Goal: Transaction & Acquisition: Purchase product/service

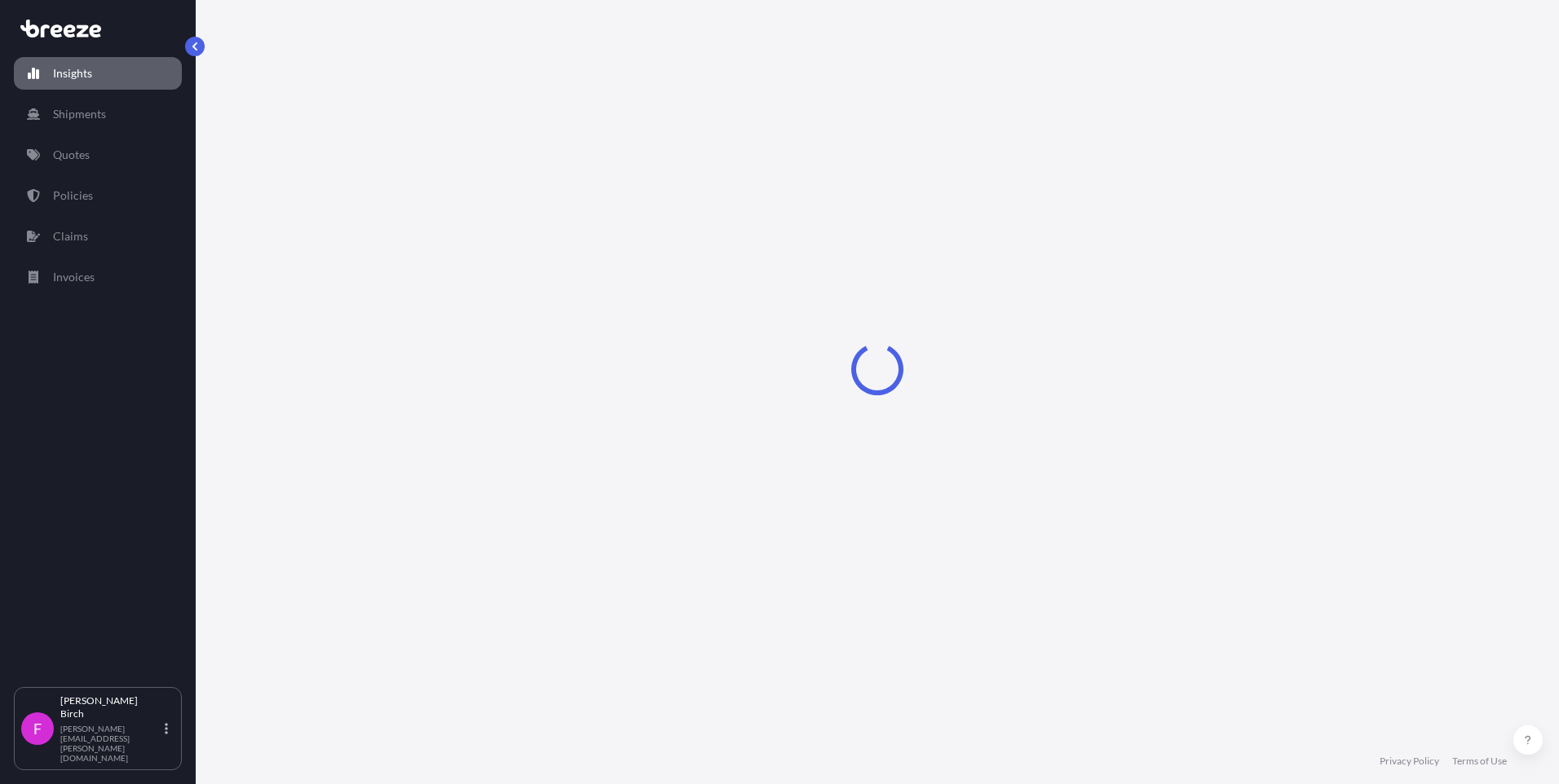
select select "2025"
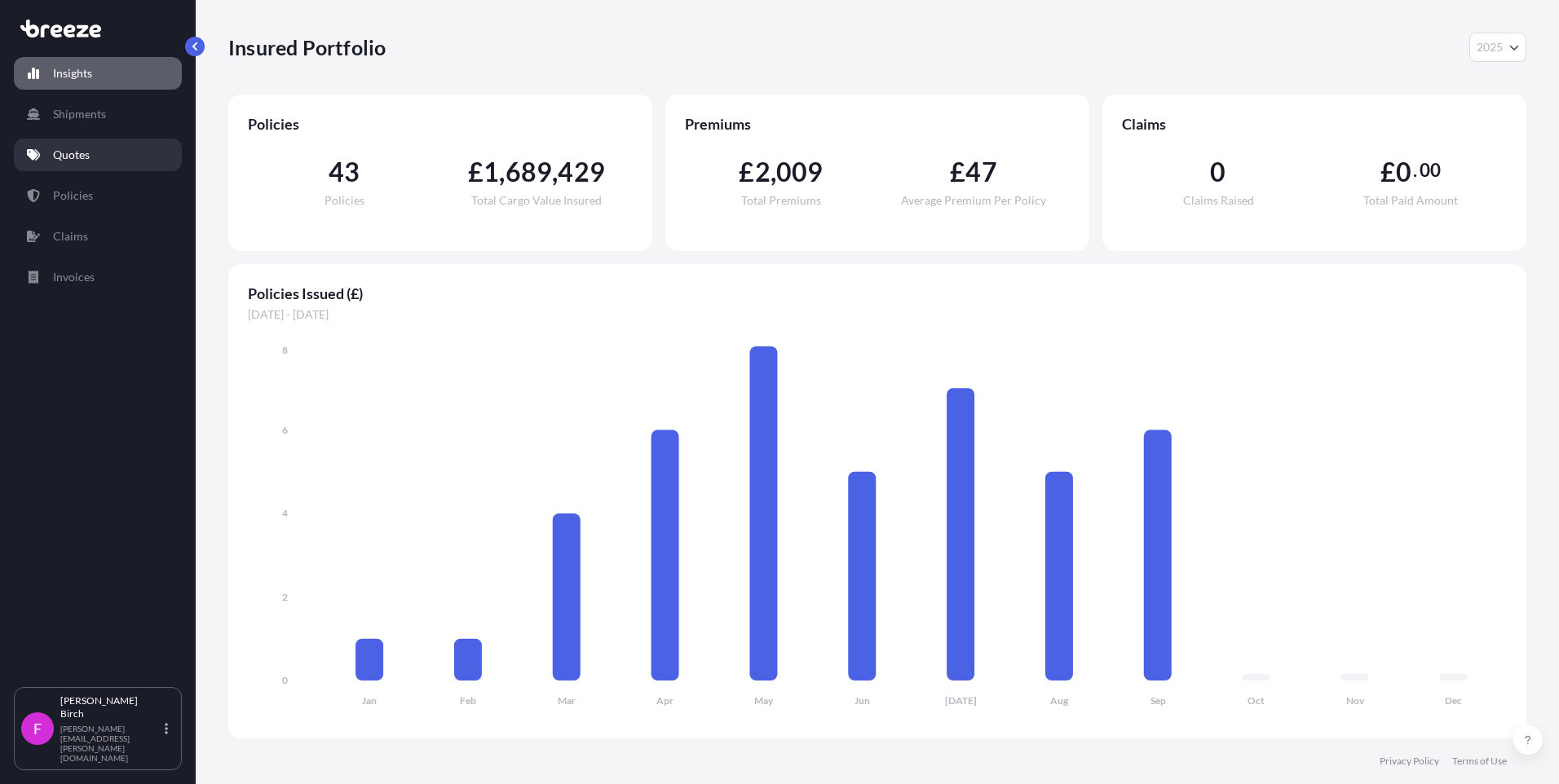
click at [78, 158] on p "Quotes" at bounding box center [71, 155] width 36 height 17
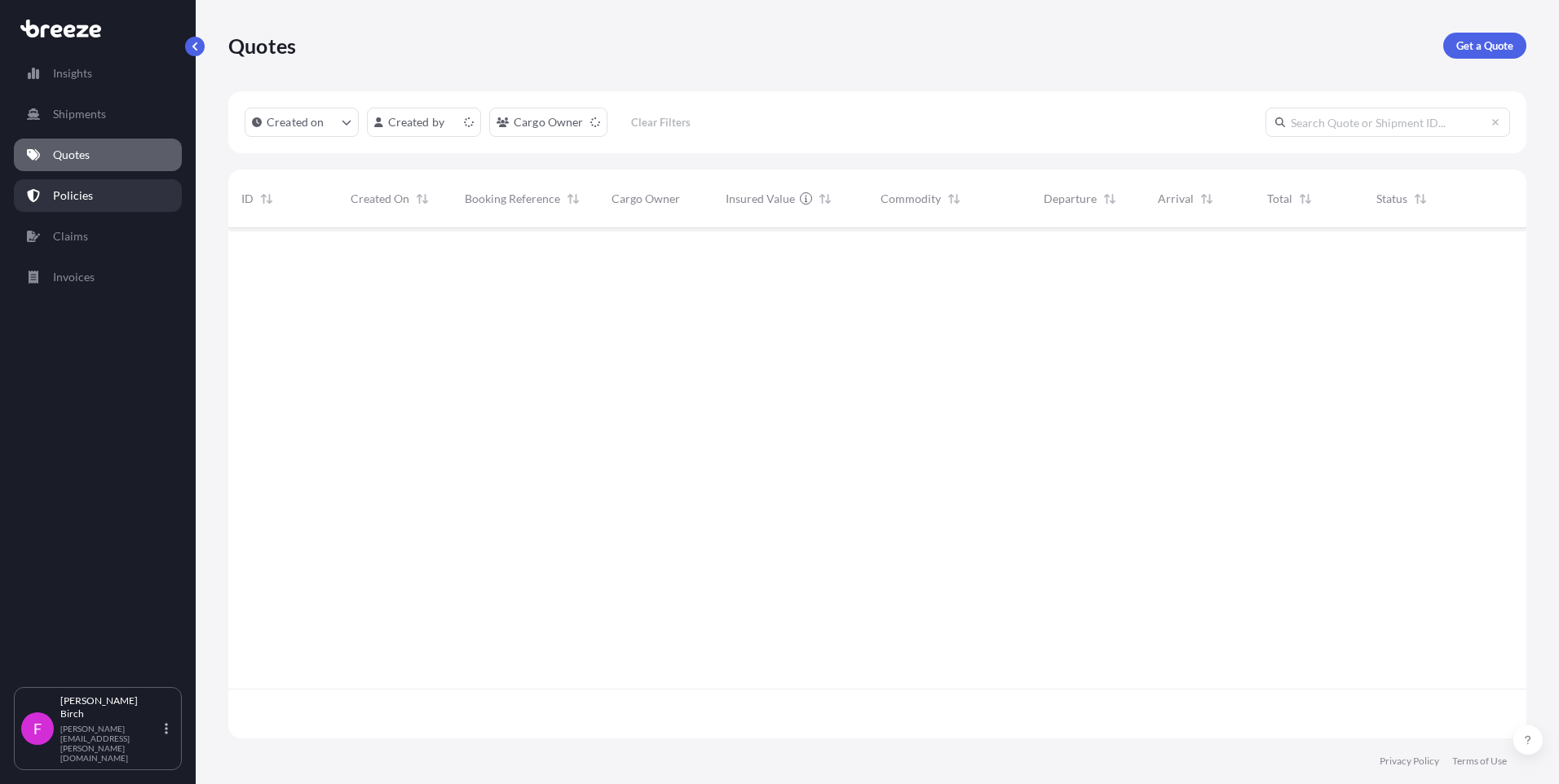
scroll to position [507, 1286]
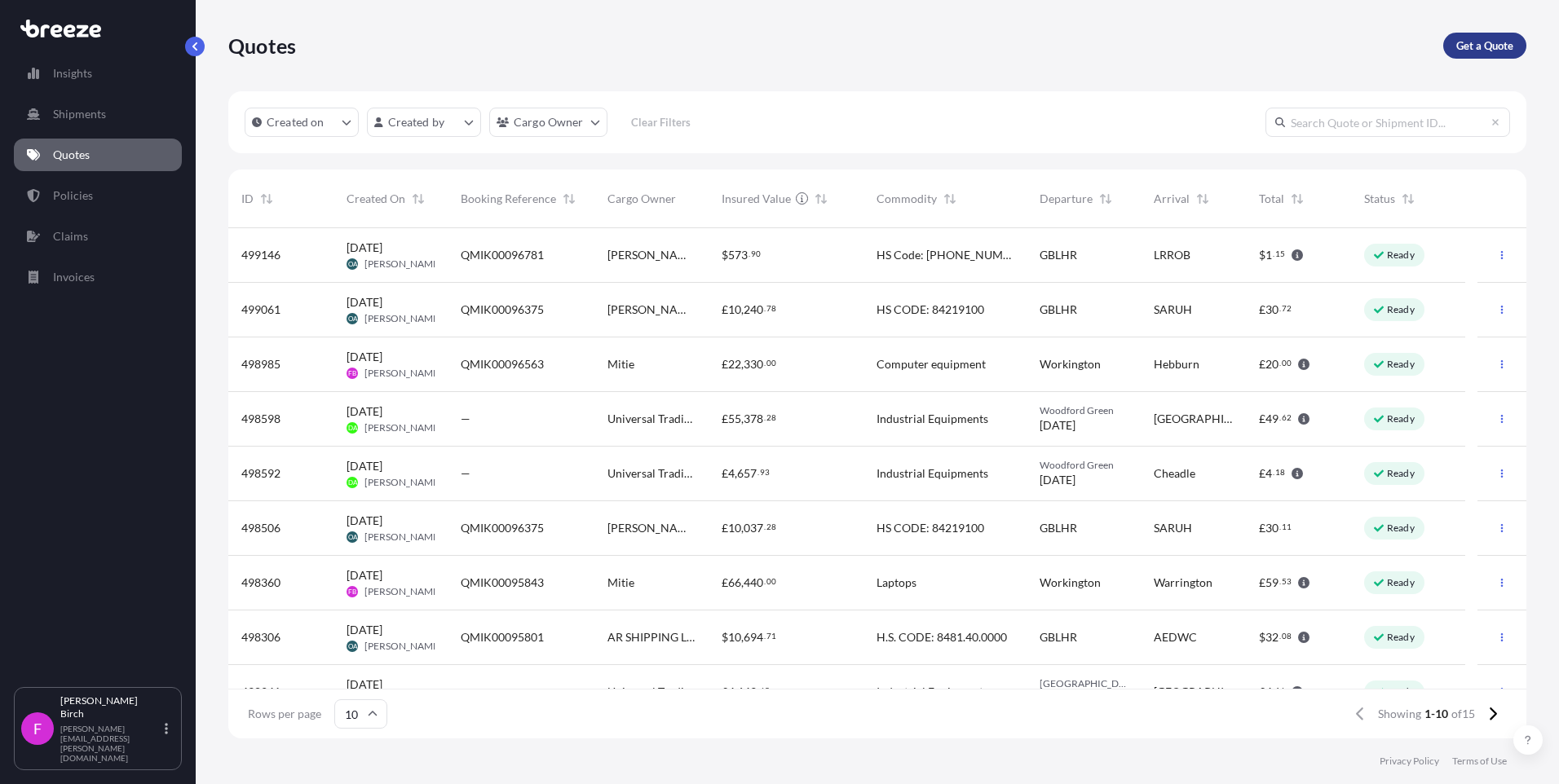
click at [1482, 53] on p "Get a Quote" at bounding box center [1485, 46] width 57 height 17
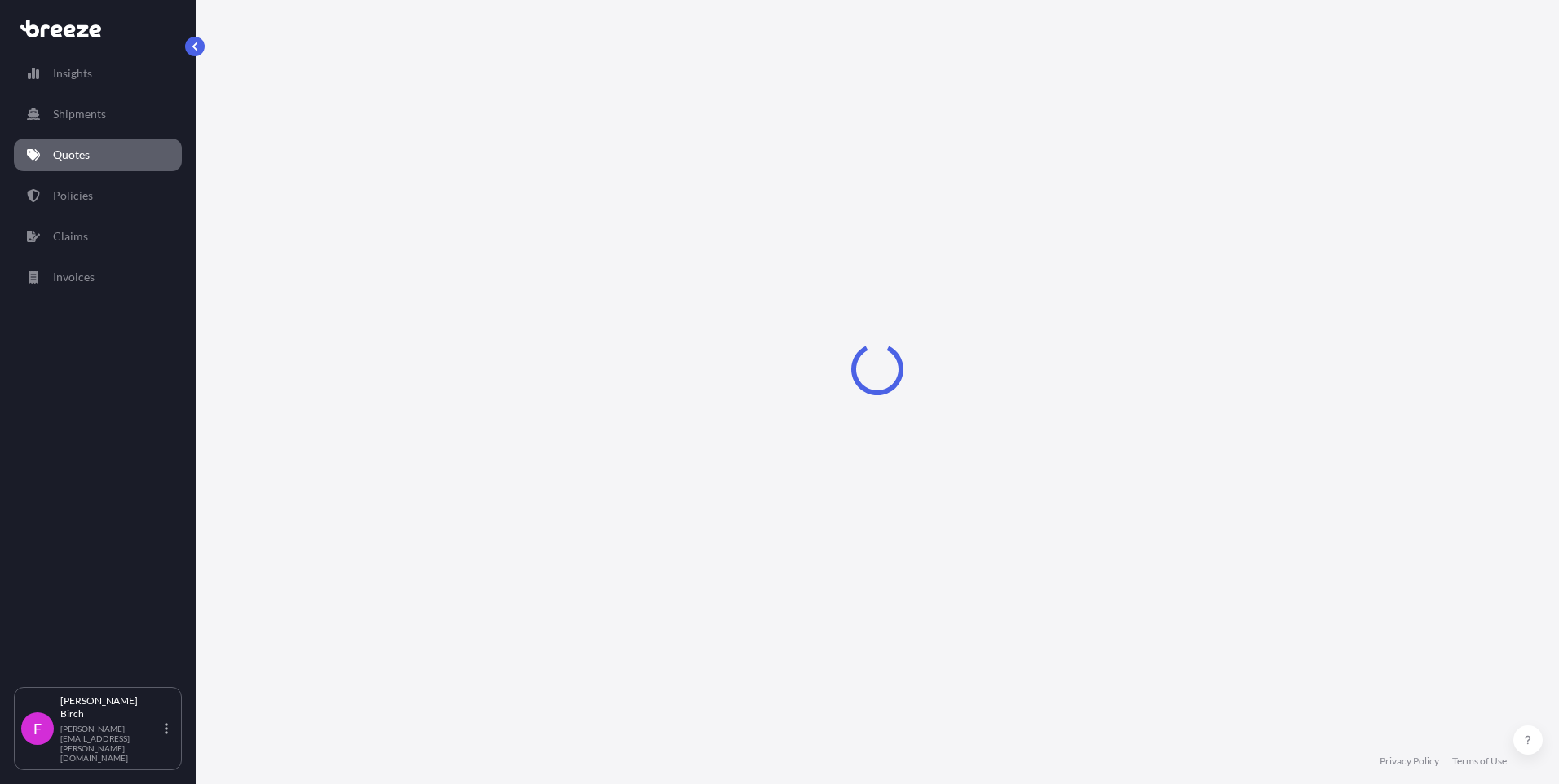
select select "Air"
select select "1"
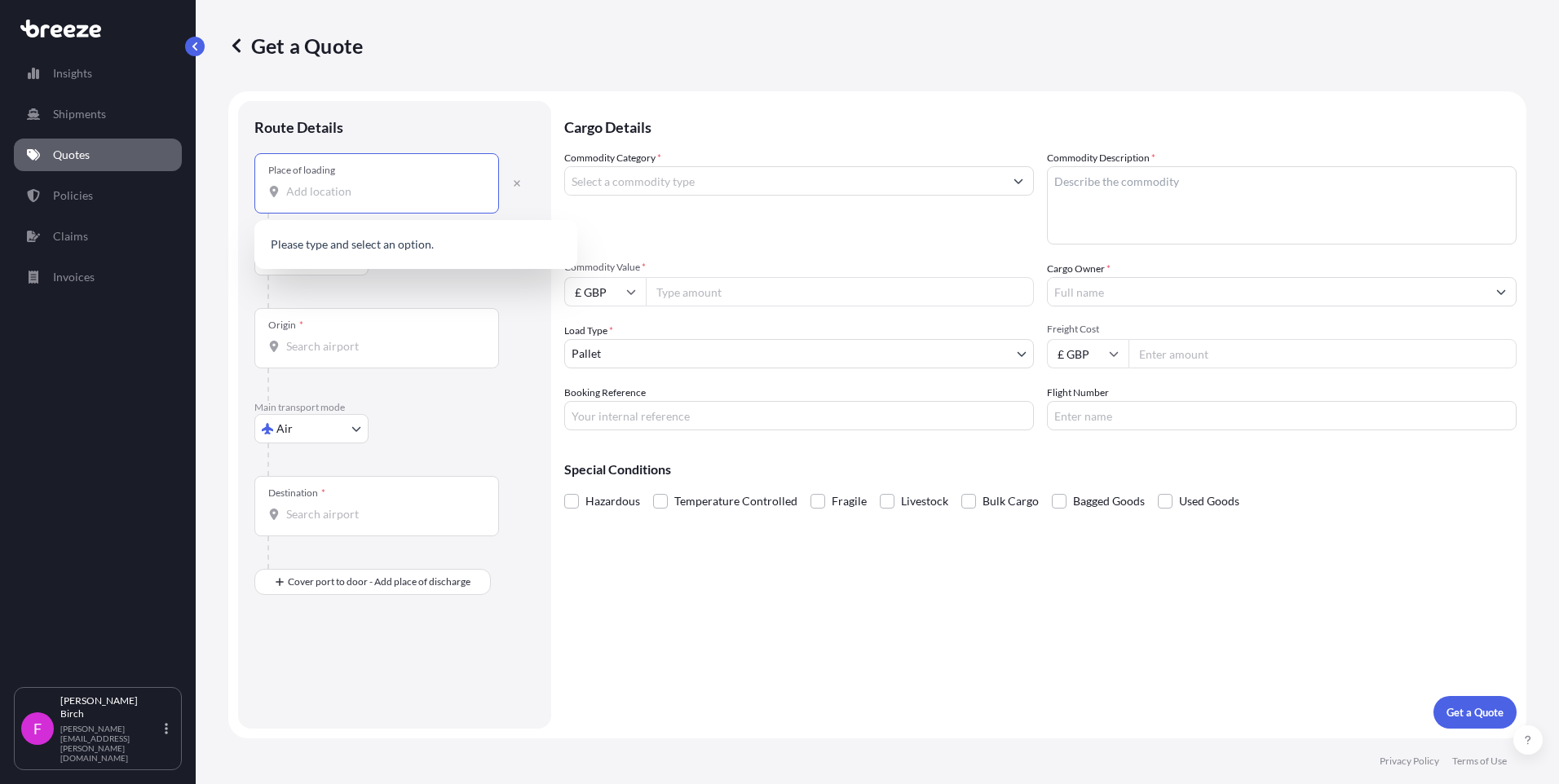
click at [334, 189] on input "Place of loading" at bounding box center [382, 191] width 192 height 17
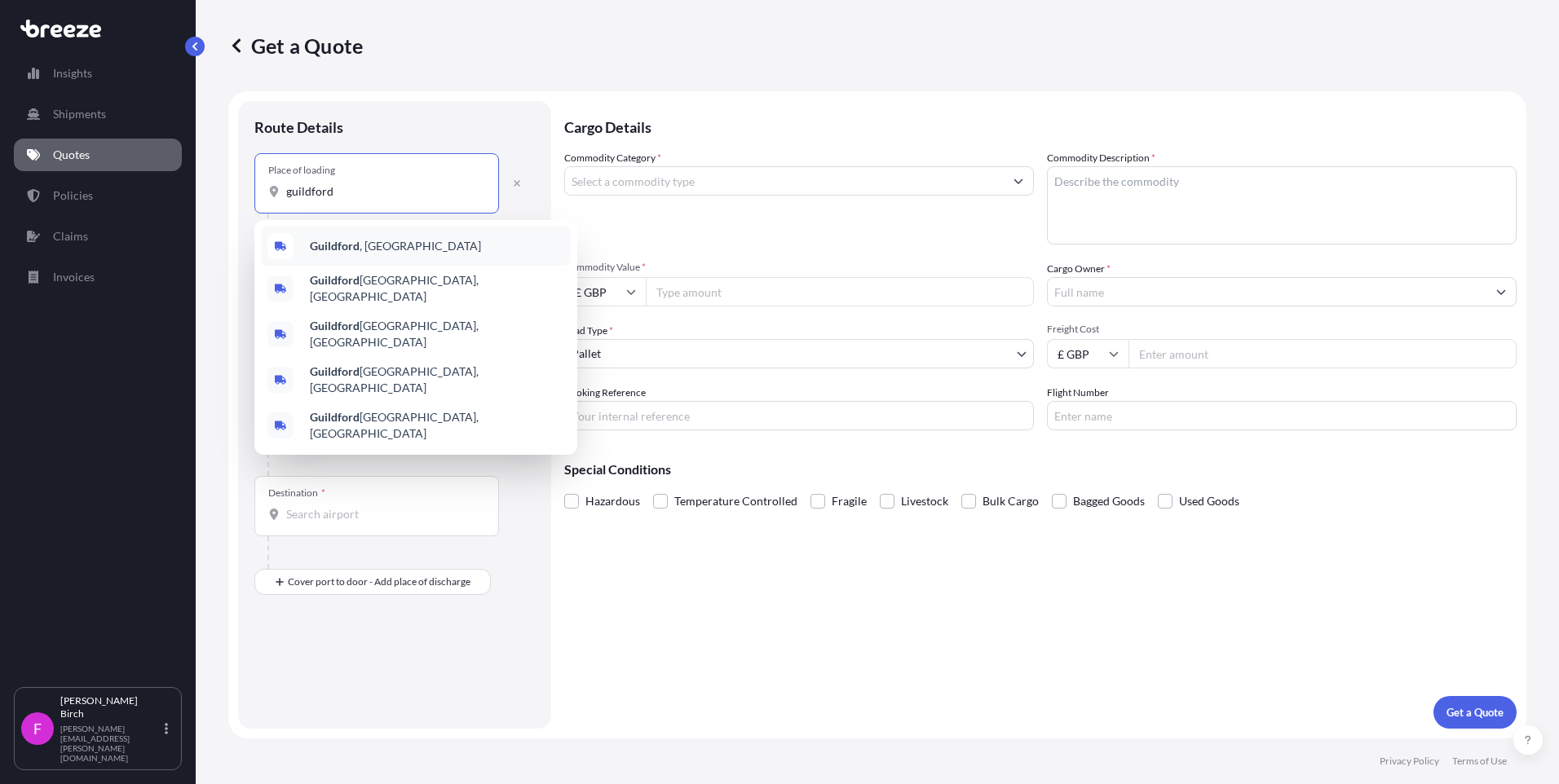
click at [355, 235] on div "[GEOGRAPHIC_DATA] , [GEOGRAPHIC_DATA]" at bounding box center [416, 246] width 310 height 39
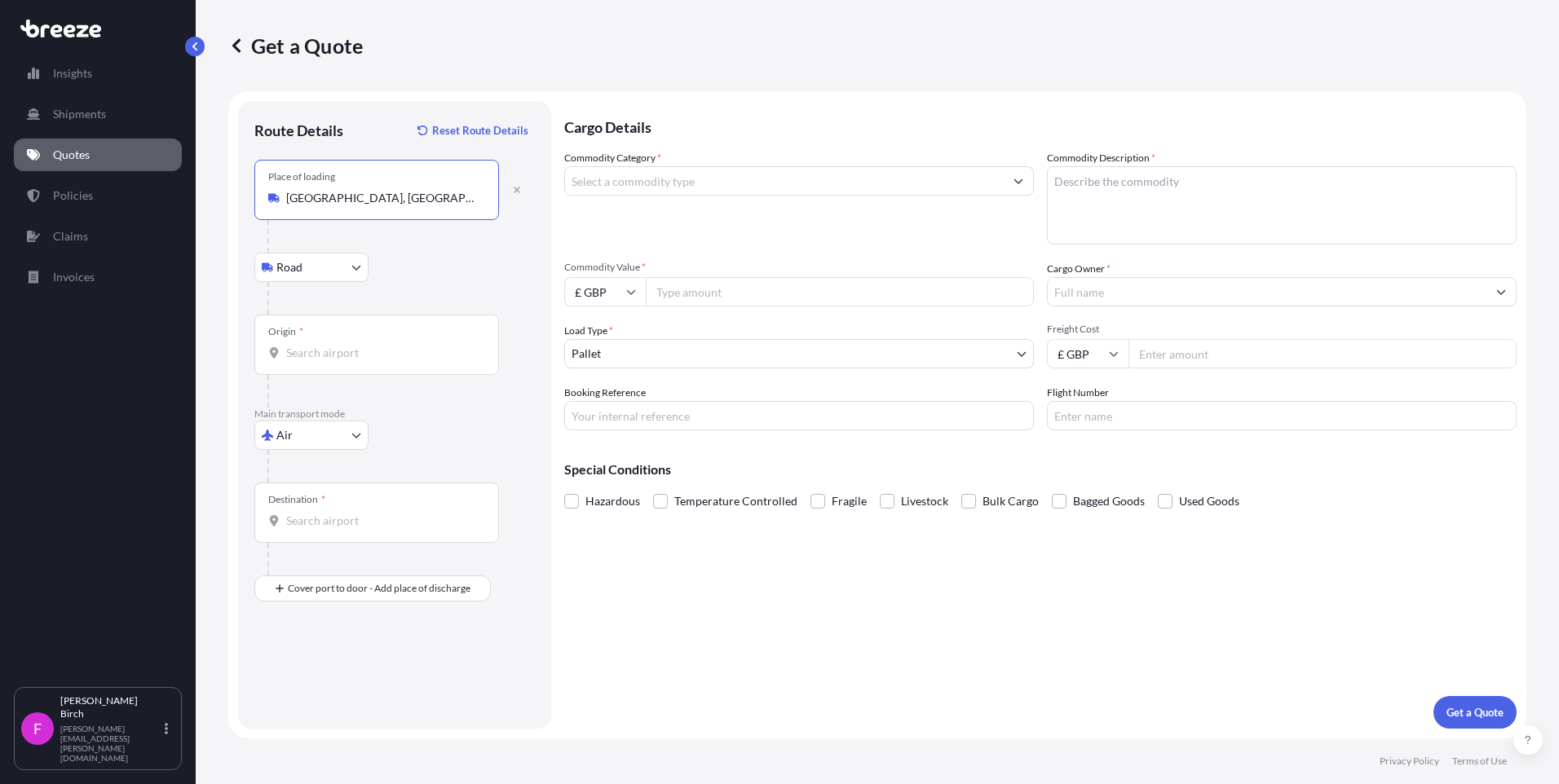
type input "[GEOGRAPHIC_DATA], [GEOGRAPHIC_DATA]"
click at [341, 351] on input "Origin *" at bounding box center [382, 353] width 192 height 17
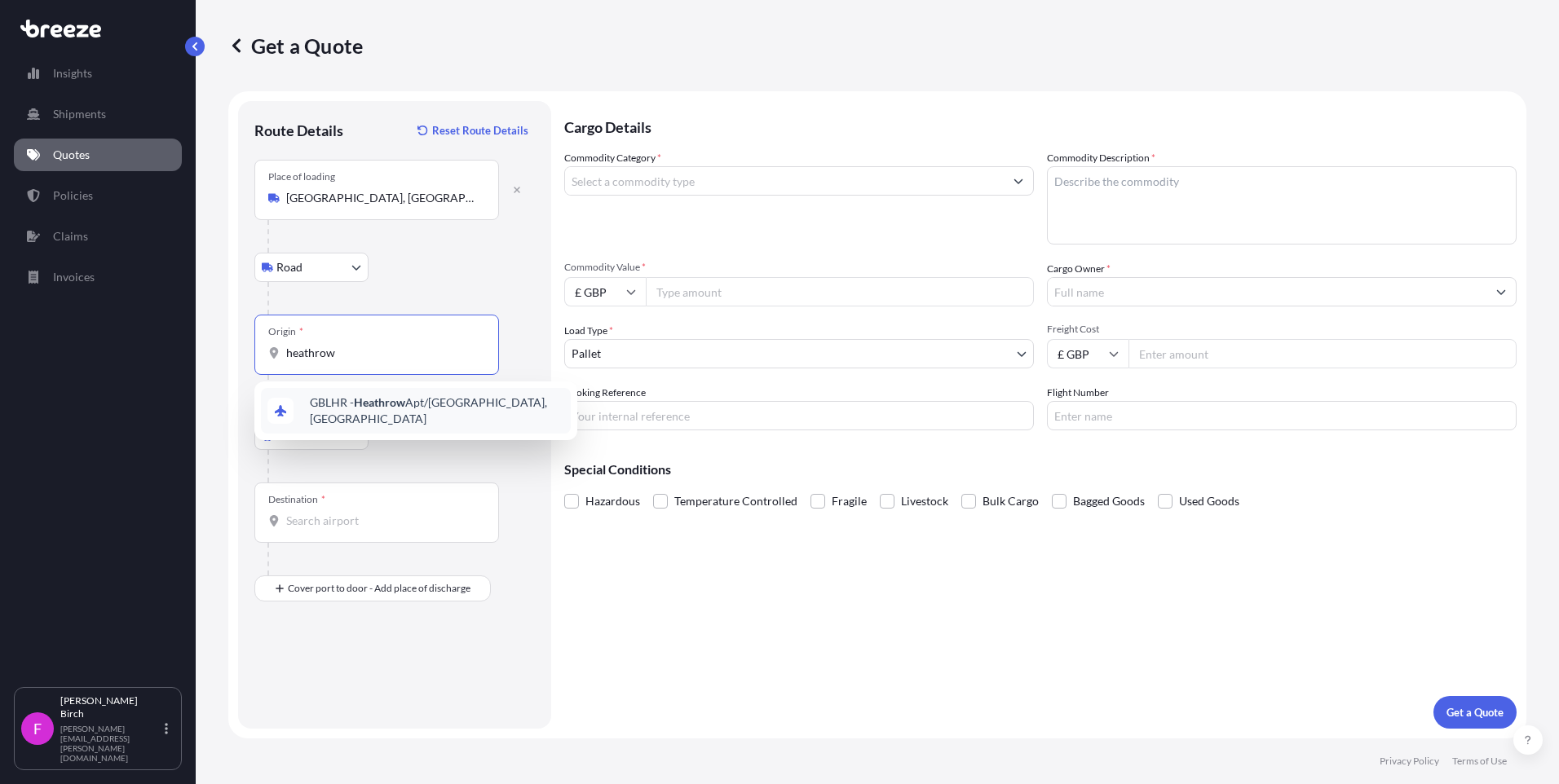
click at [360, 397] on div "GBLHR - Heathrow Apt/[GEOGRAPHIC_DATA], [GEOGRAPHIC_DATA]" at bounding box center [416, 411] width 310 height 46
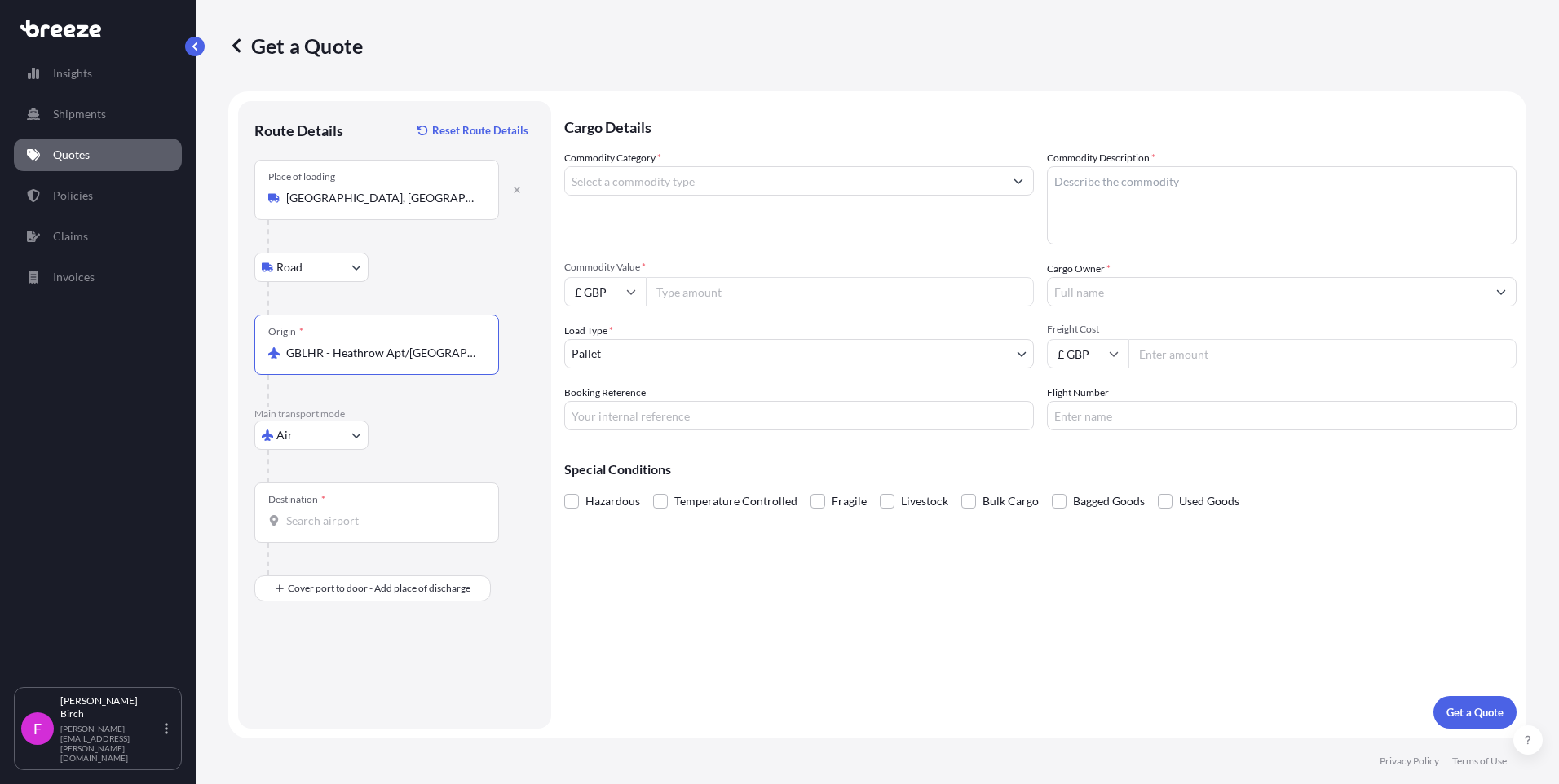
type input "GBLHR - Heathrow Apt/[GEOGRAPHIC_DATA], [GEOGRAPHIC_DATA]"
click at [323, 514] on input "Destination *" at bounding box center [382, 521] width 192 height 17
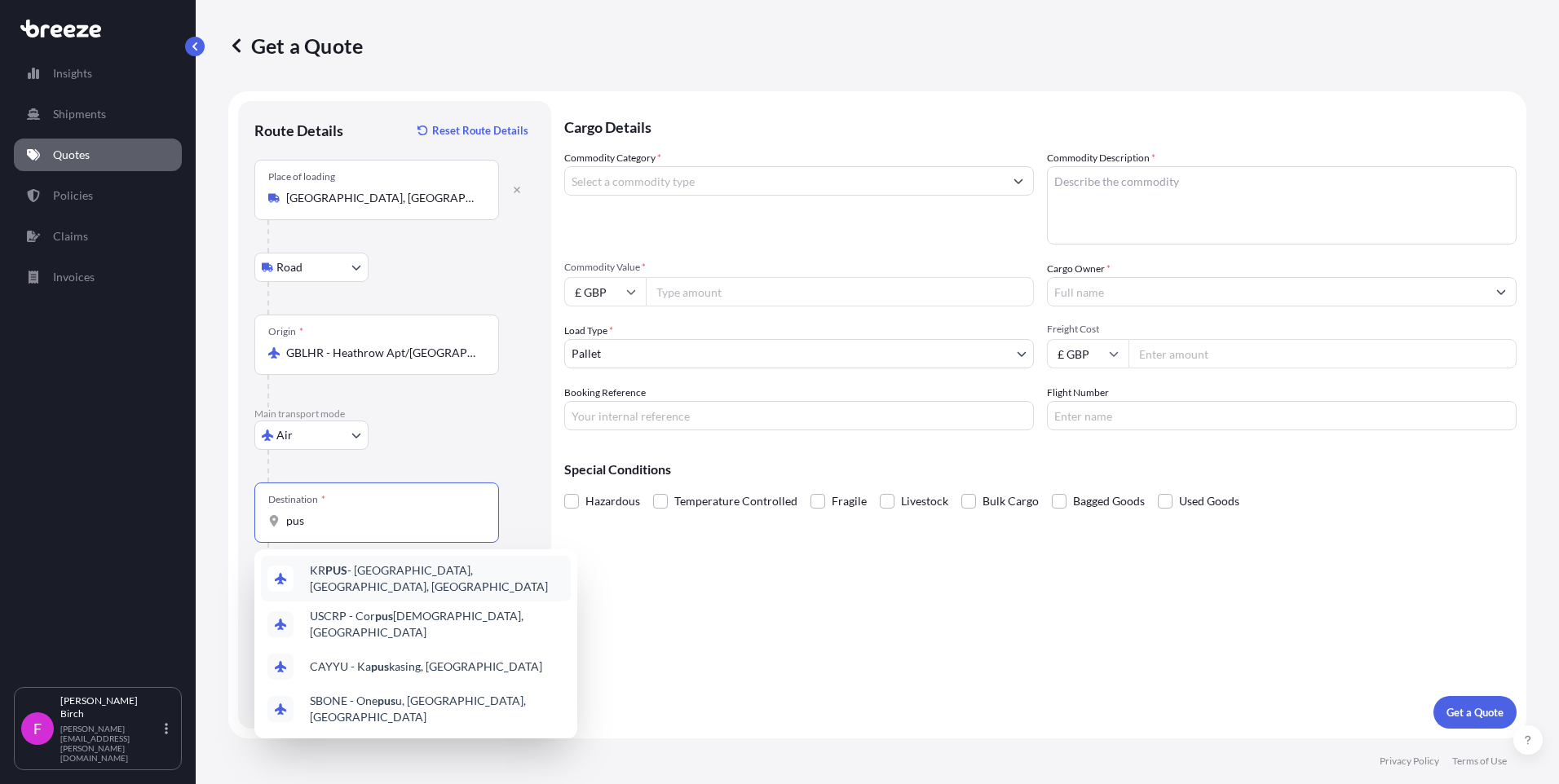
click at [367, 573] on span "KR PUS - [GEOGRAPHIC_DATA], [GEOGRAPHIC_DATA], [GEOGRAPHIC_DATA]" at bounding box center [438, 579] width 255 height 33
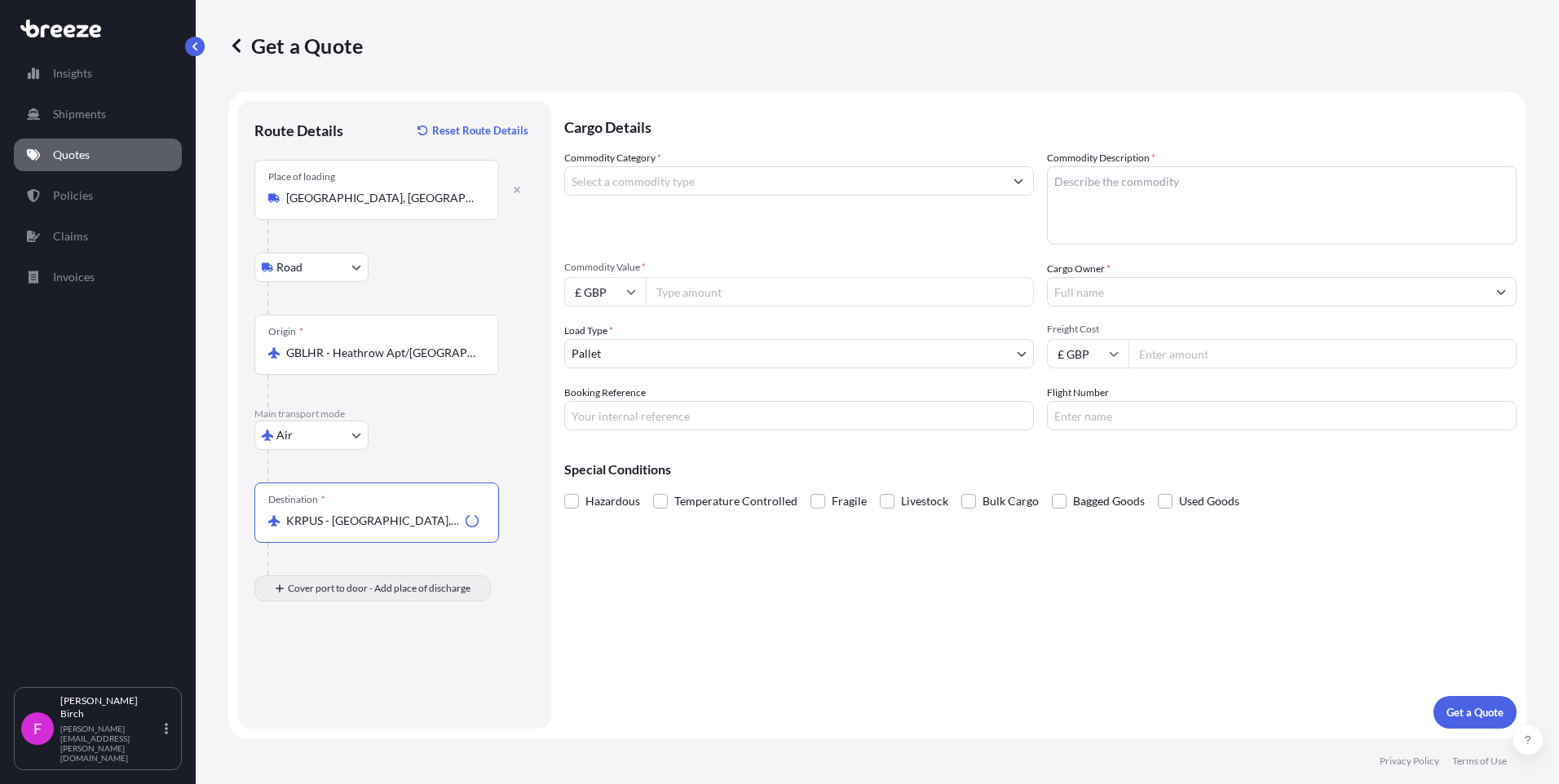
type input "KRPUS - [GEOGRAPHIC_DATA], [GEOGRAPHIC_DATA], [GEOGRAPHIC_DATA]"
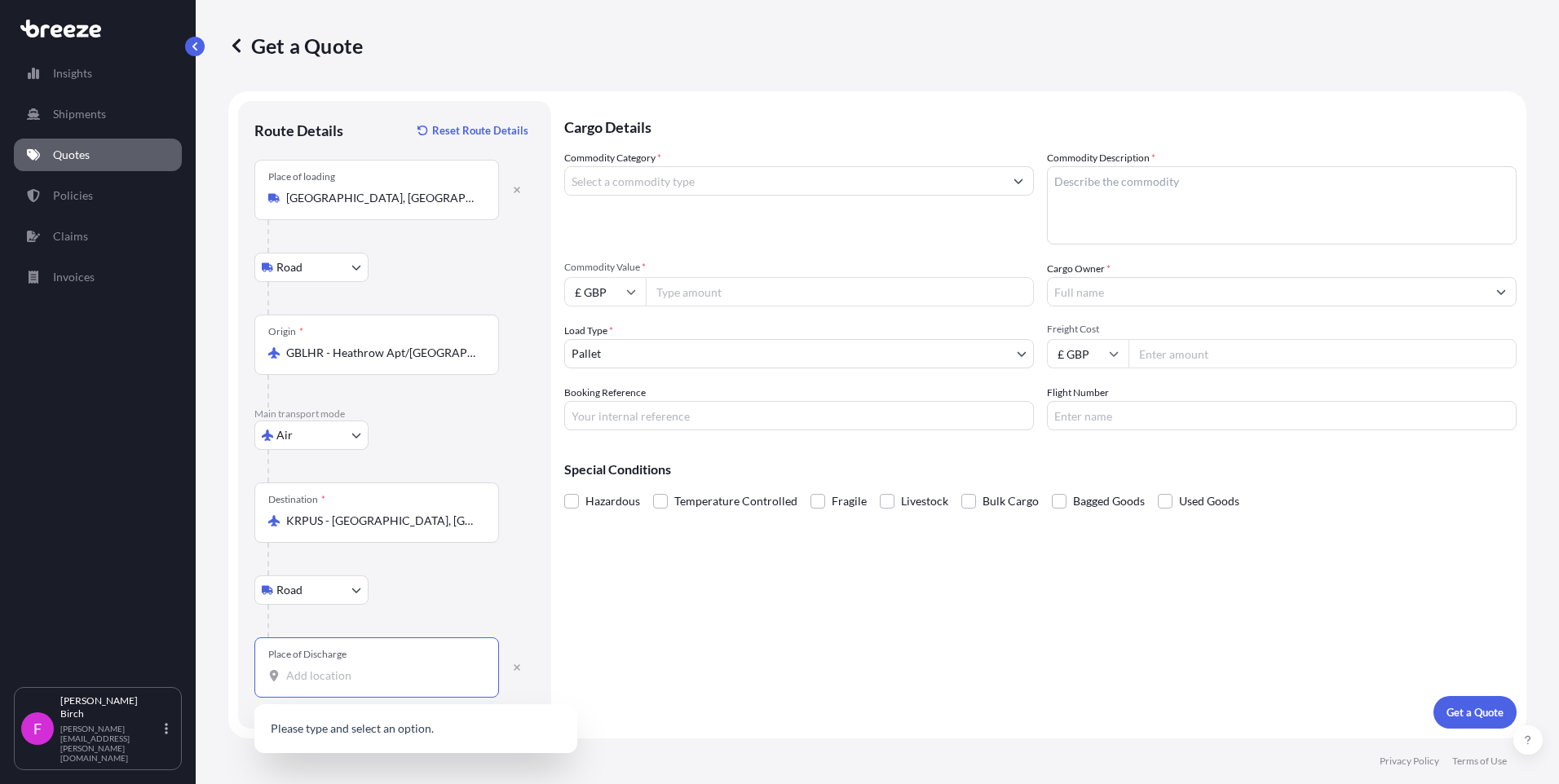
click at [336, 669] on input "Place of Discharge" at bounding box center [382, 676] width 192 height 17
paste input "Jeollanam-do"
drag, startPoint x: 367, startPoint y: 683, endPoint x: 281, endPoint y: 679, distance: 86.1
click at [281, 679] on div "Jeollanam-do" at bounding box center [376, 676] width 216 height 17
paste input "Naju-si"
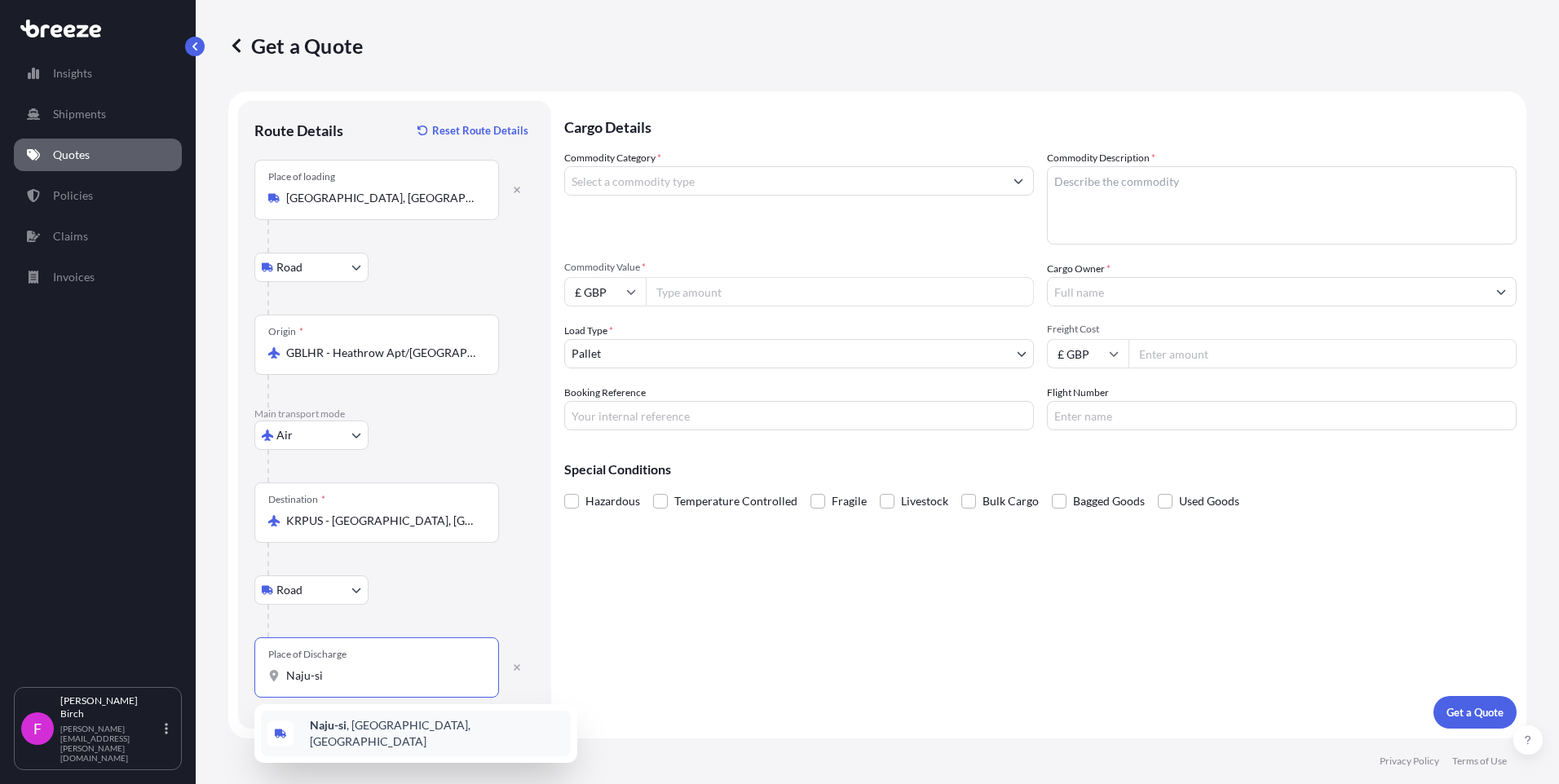
click at [439, 726] on span "Naju-si , [GEOGRAPHIC_DATA], [GEOGRAPHIC_DATA]" at bounding box center [438, 733] width 255 height 33
type input "Naju-si, [GEOGRAPHIC_DATA], [GEOGRAPHIC_DATA]"
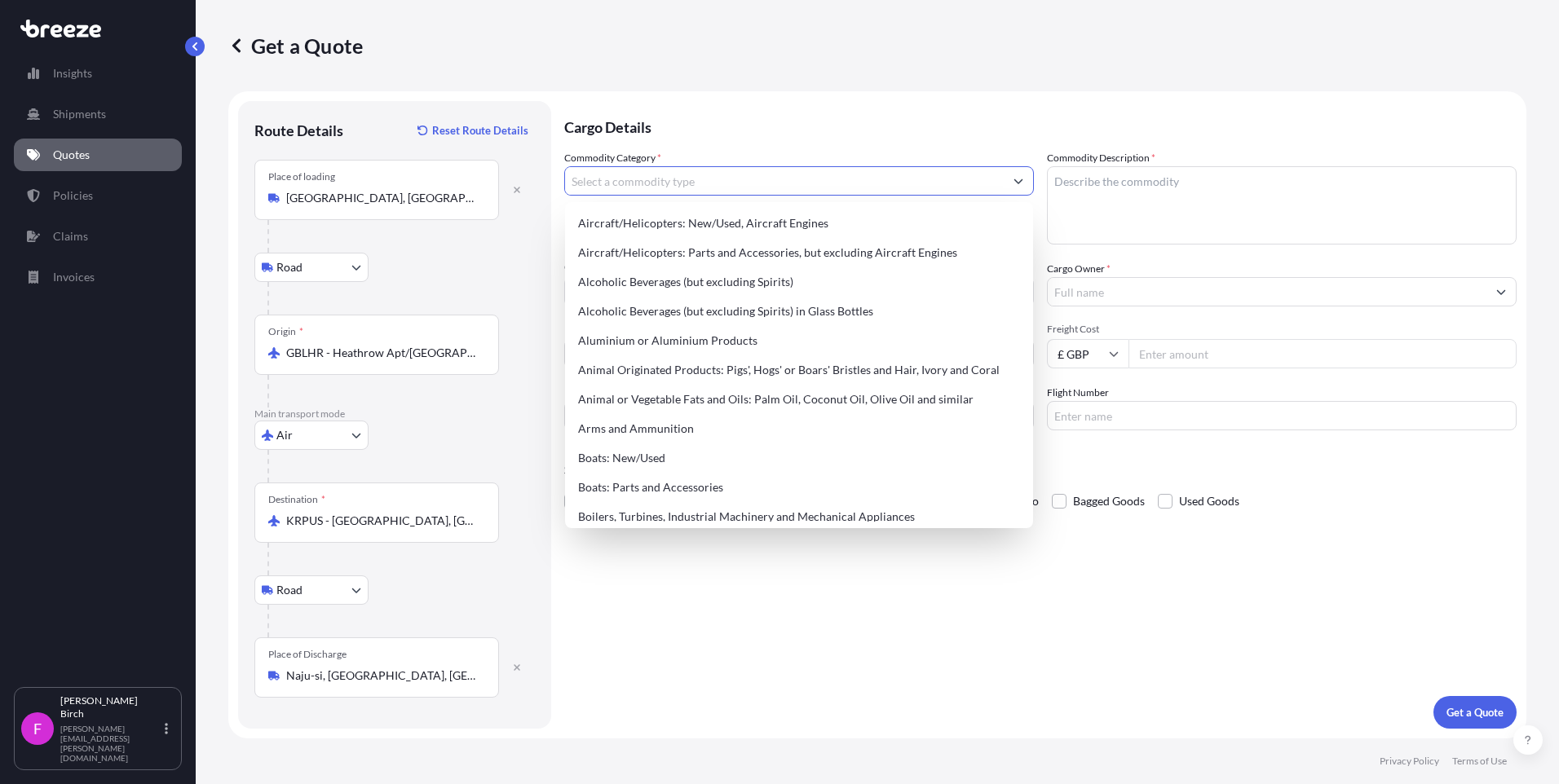
click at [663, 171] on input "Commodity Category *" at bounding box center [784, 181] width 439 height 30
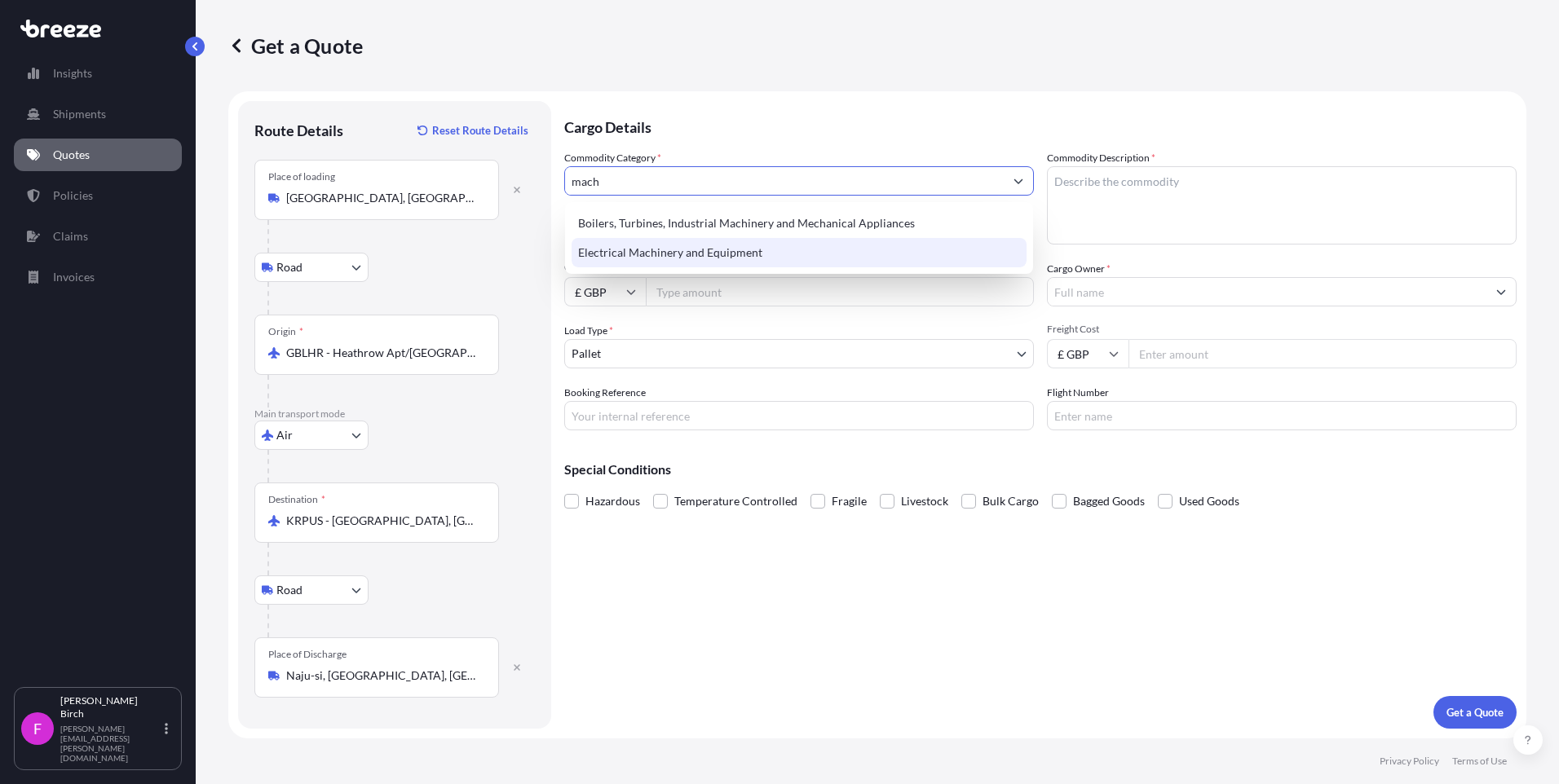
click at [697, 250] on div "Electrical Machinery and Equipment" at bounding box center [799, 253] width 455 height 30
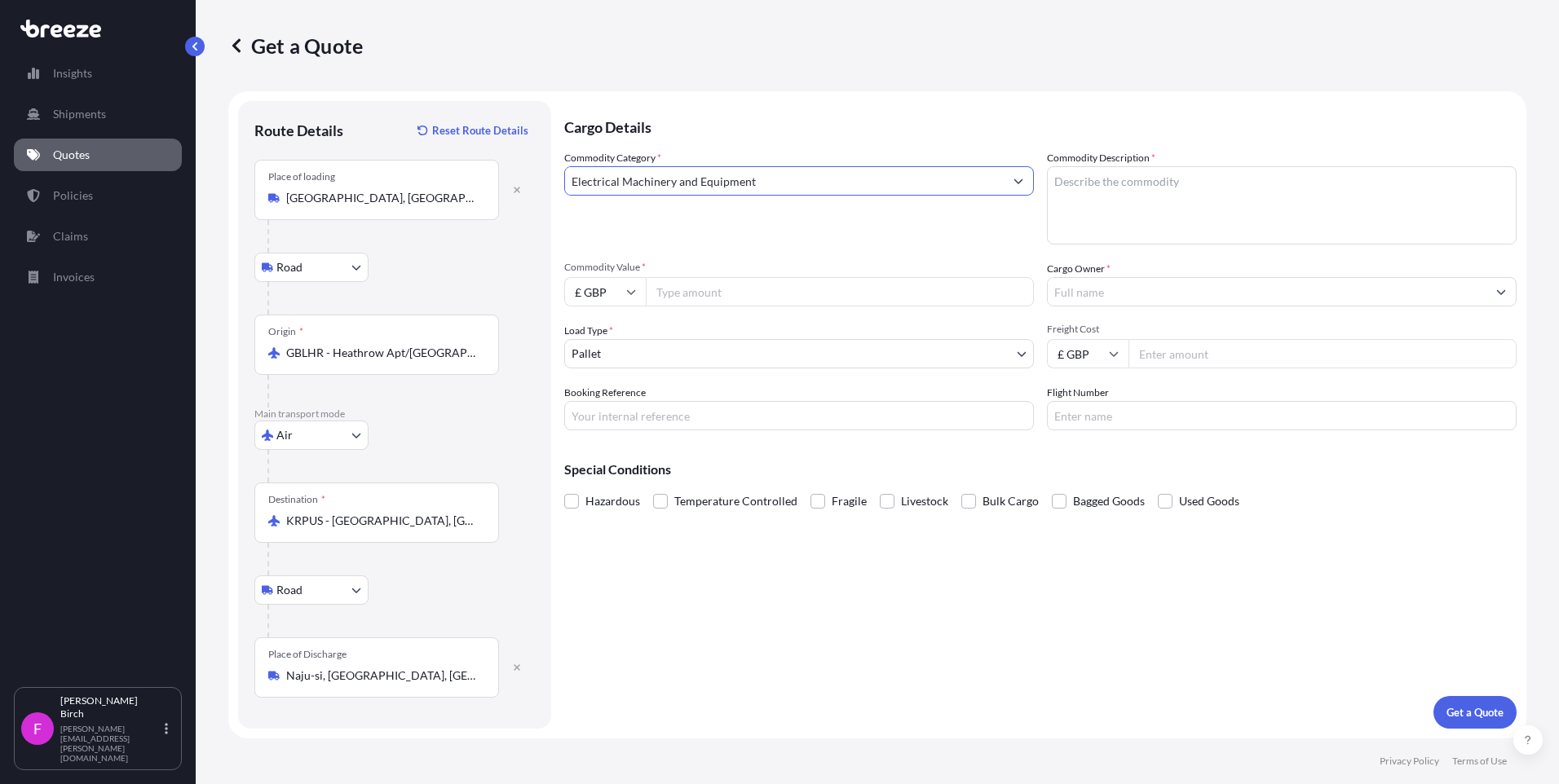
type input "Electrical Machinery and Equipment"
click at [1108, 184] on textarea "Commodity Description *" at bounding box center [1282, 205] width 470 height 78
paste textarea "M2 DS6 Pulsar Dynamic Switch Test Generator"
type textarea "M2 DS6 Pulsar Dynamic Switch Test Generator"
click at [1108, 298] on input "Cargo Owner *" at bounding box center [1267, 292] width 439 height 30
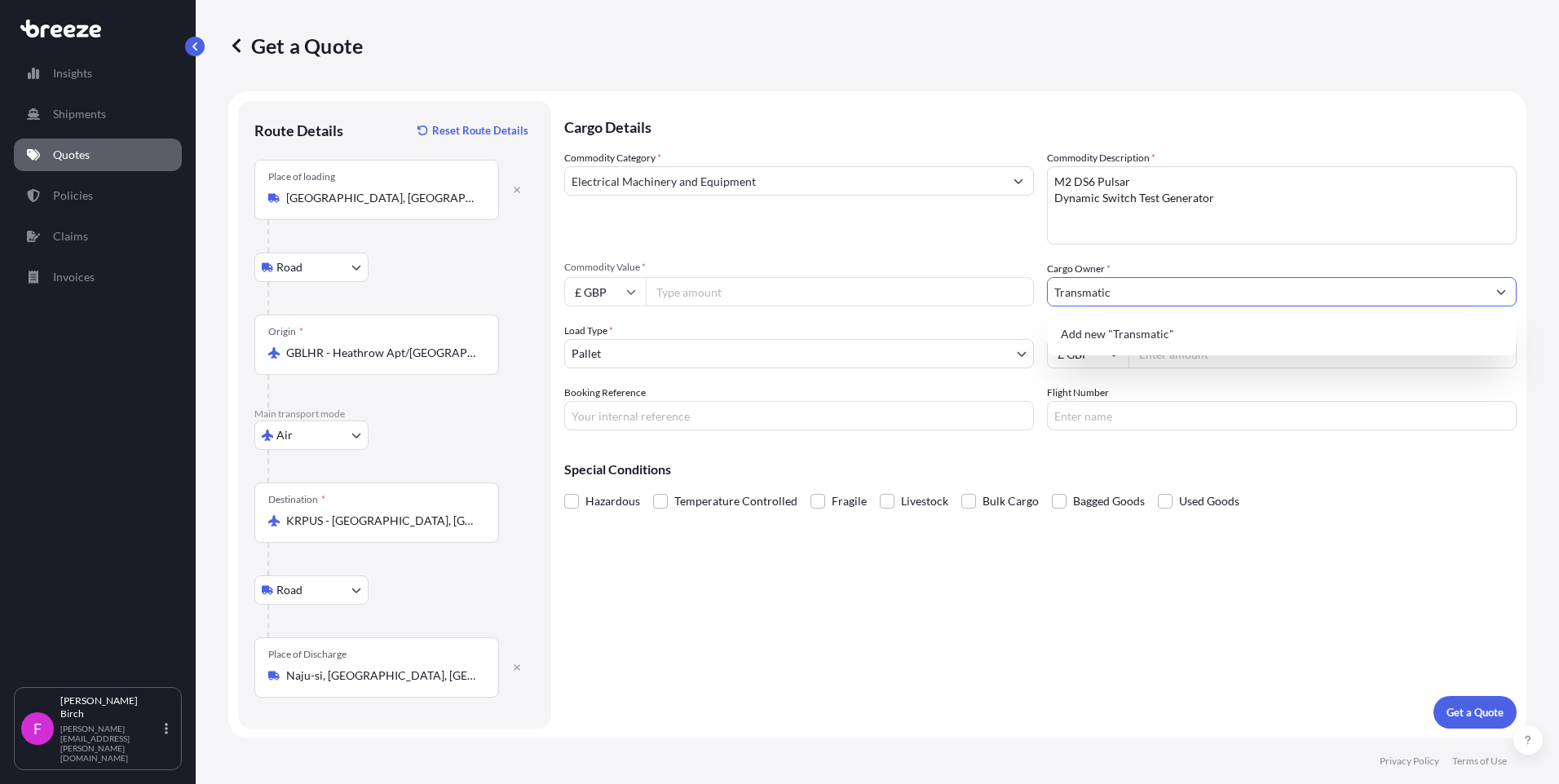
type input "Transmatic"
click at [636, 410] on input "Booking Reference" at bounding box center [799, 416] width 470 height 30
paste input "QMIK00096327"
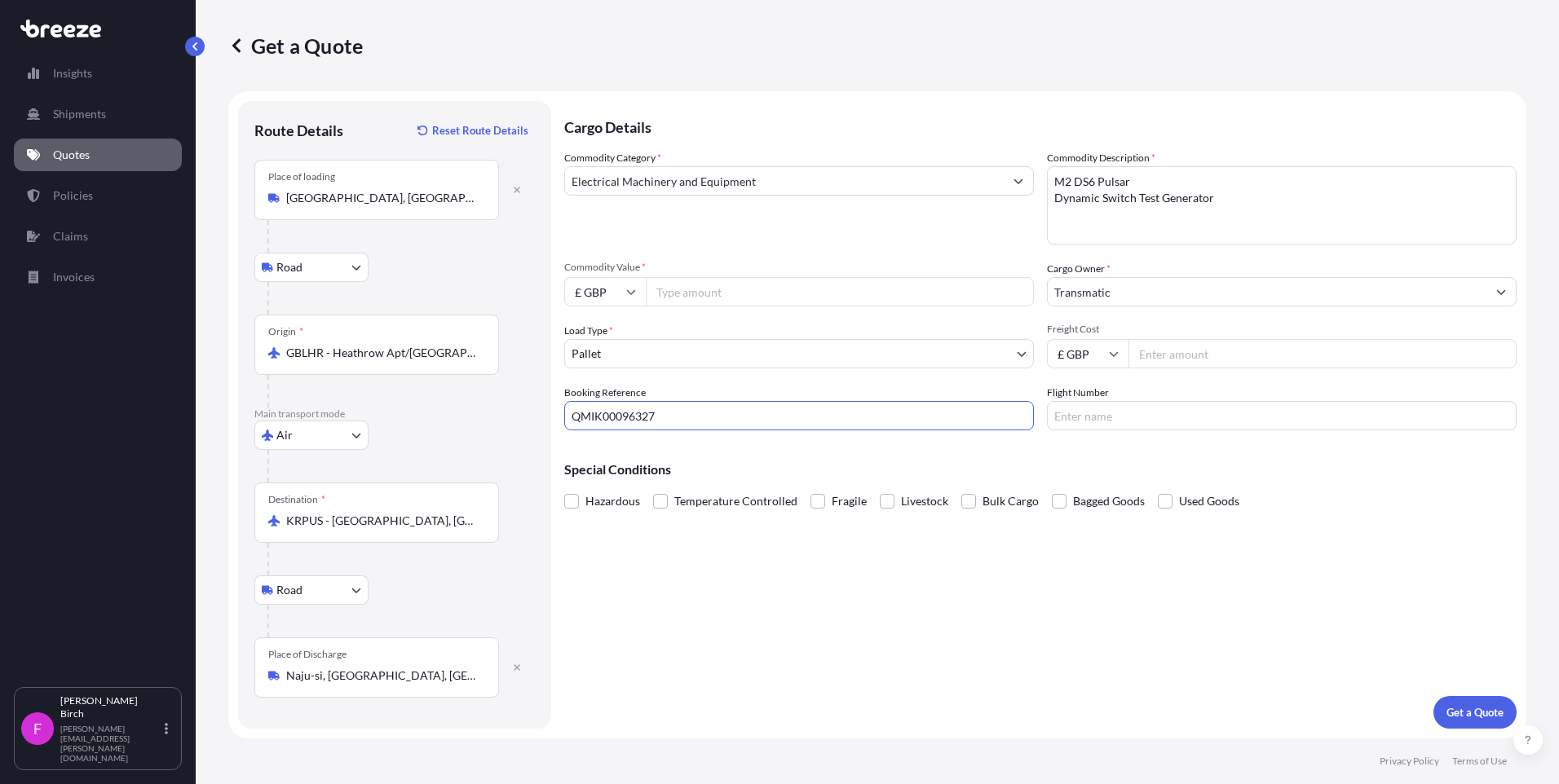
type input "QMIK00096327"
click at [1136, 418] on input "Flight Number" at bounding box center [1282, 416] width 470 height 30
click at [1026, 445] on div "Special Conditions Hazardous Temperature Controlled Fragile Livestock Bulk Carg…" at bounding box center [1040, 477] width 952 height 70
click at [609, 286] on input "£ GBP" at bounding box center [605, 292] width 82 height 30
click at [605, 404] on div "$ USD" at bounding box center [605, 405] width 69 height 31
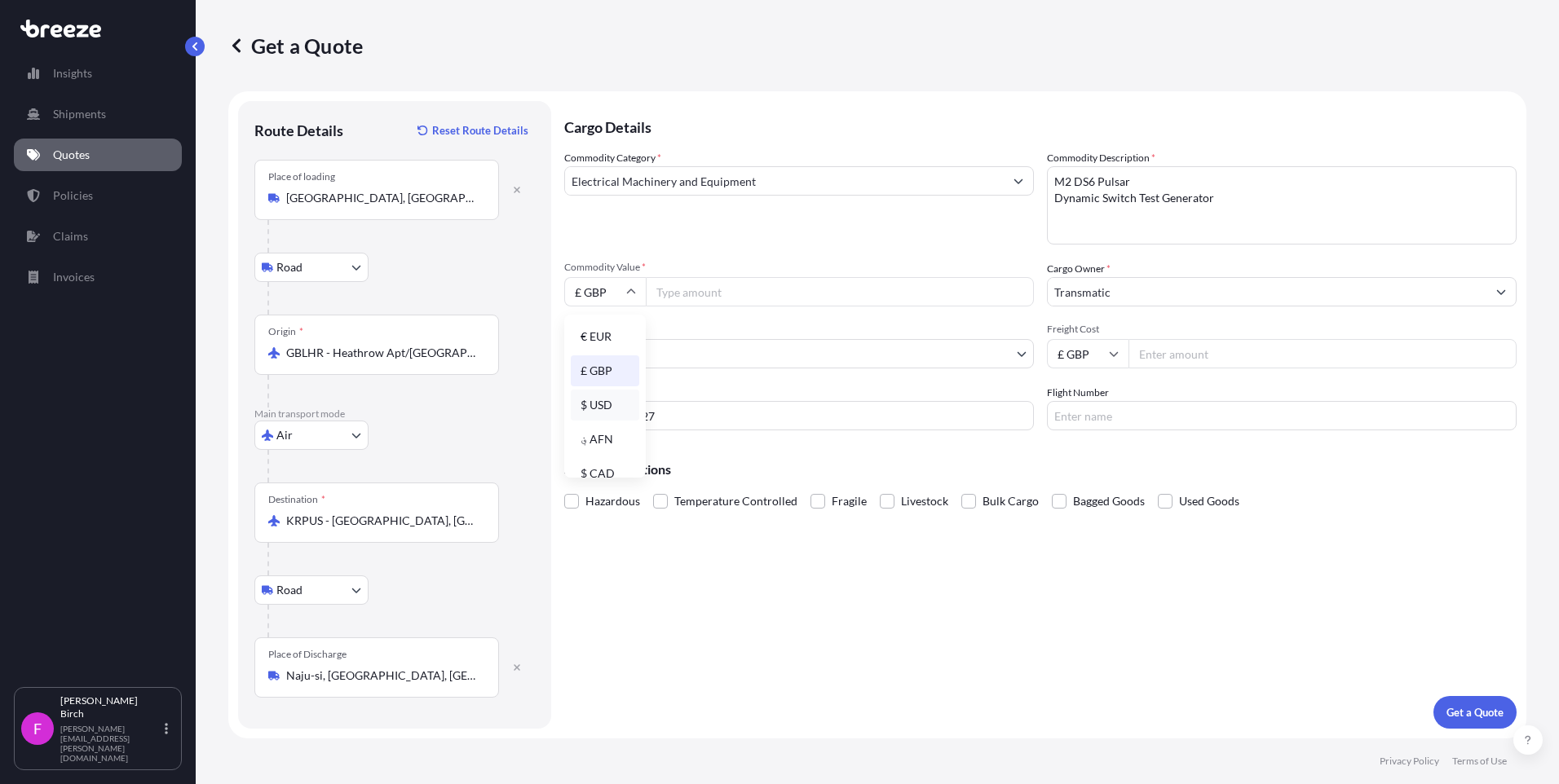
type input "$ USD"
click at [663, 296] on input "Commodity Value *" at bounding box center [840, 292] width 388 height 30
type input "300000"
click at [875, 555] on div "Cargo Details Commodity Category * Electrical Machinery and Equipment Commodity…" at bounding box center [1040, 415] width 952 height 628
click at [1470, 703] on button "Get a Quote" at bounding box center [1475, 712] width 84 height 33
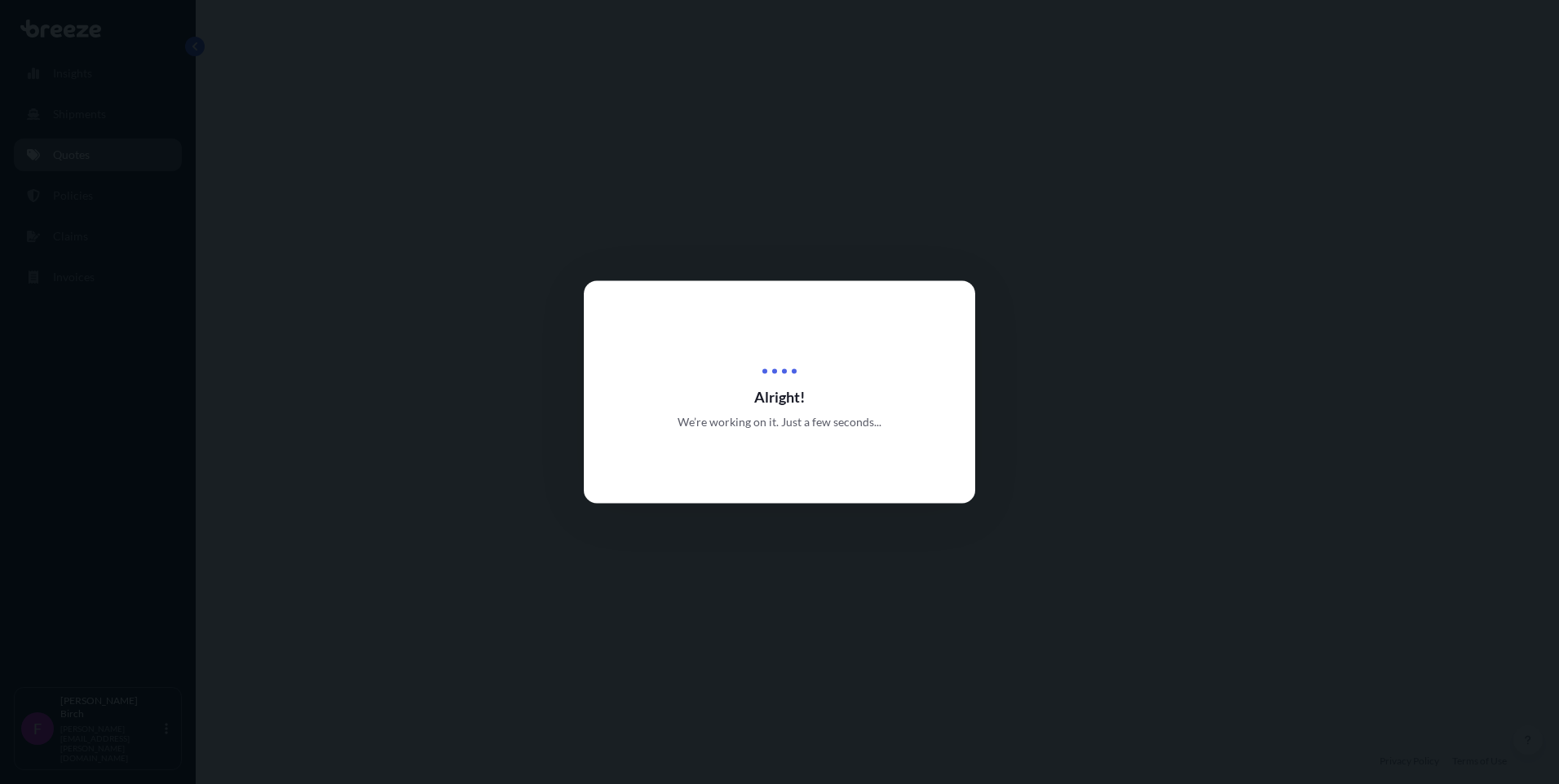
select select "Road"
select select "Air"
select select "Road"
select select "1"
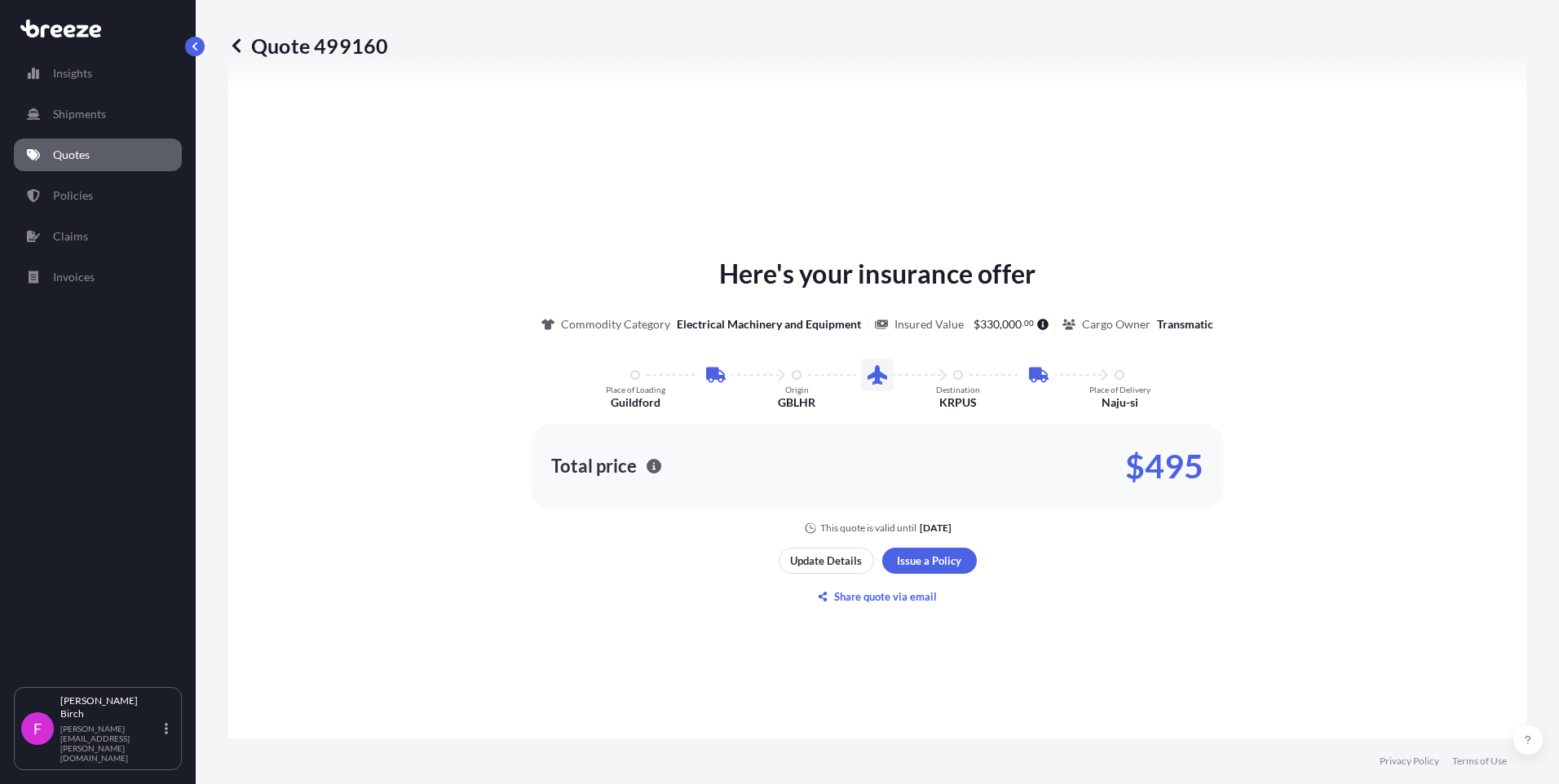
scroll to position [734, 0]
